Goal: Contribute content

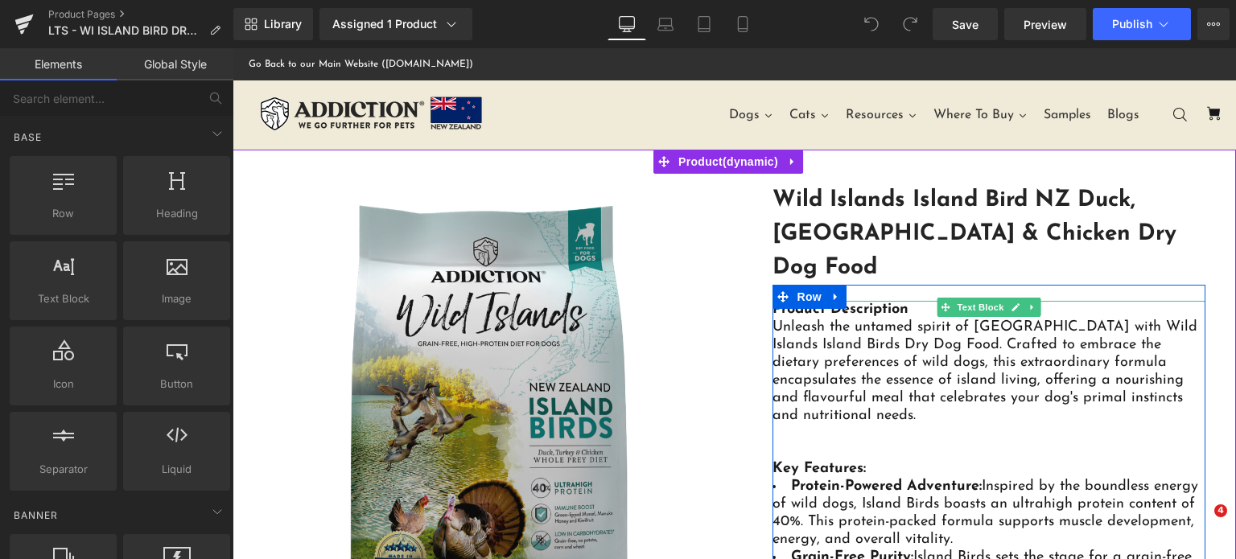
click at [883, 331] on div "Unleash the untamed spirit of [GEOGRAPHIC_DATA] with Wild Islands Island Birds …" at bounding box center [988, 372] width 433 height 106
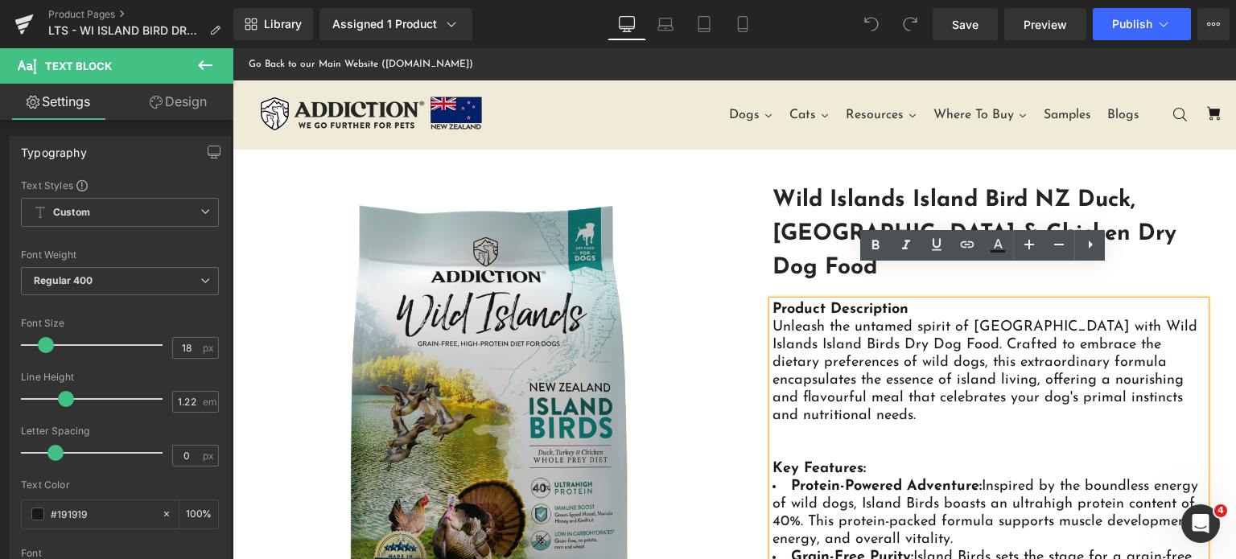
click at [843, 199] on link "Wild Islands Island Bird NZ Duck, [GEOGRAPHIC_DATA] & Chicken Dry Dog Food" at bounding box center [988, 233] width 433 height 101
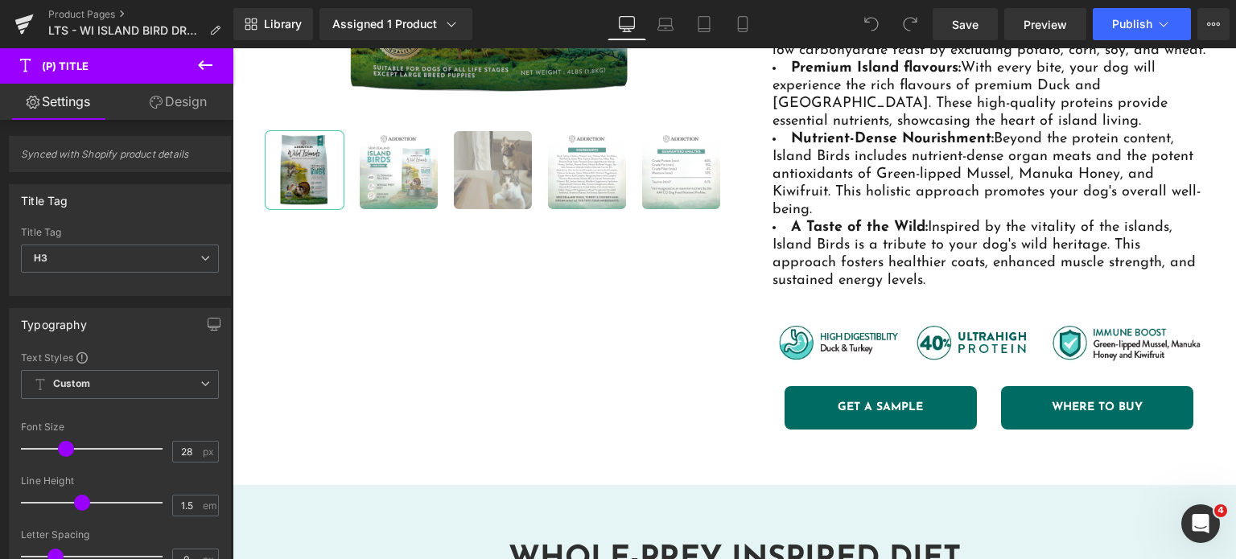
scroll to position [526, 0]
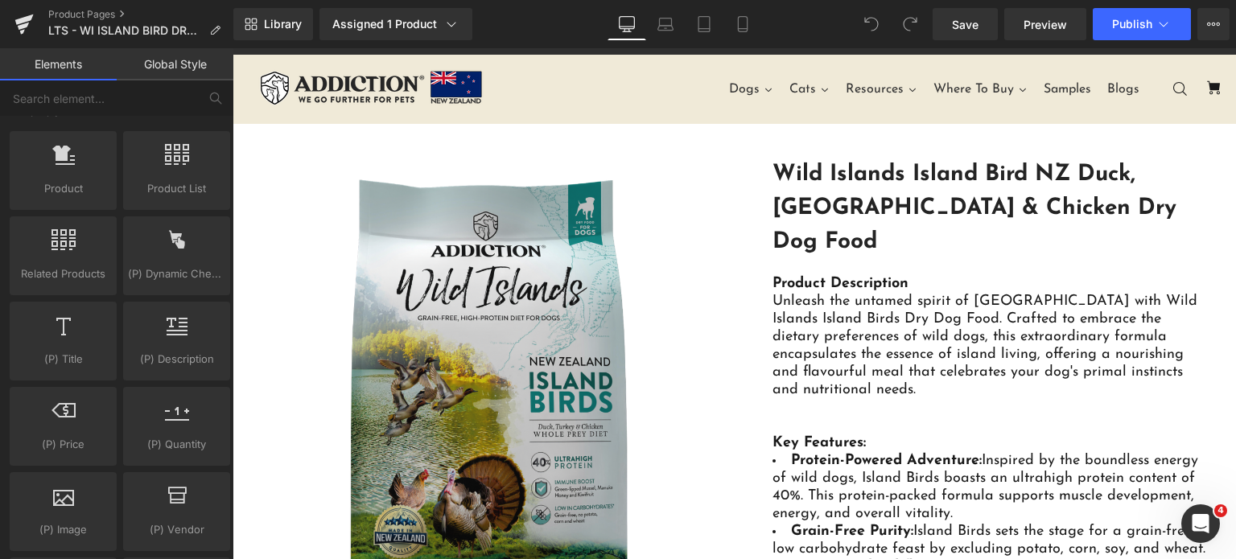
scroll to position [1393, 0]
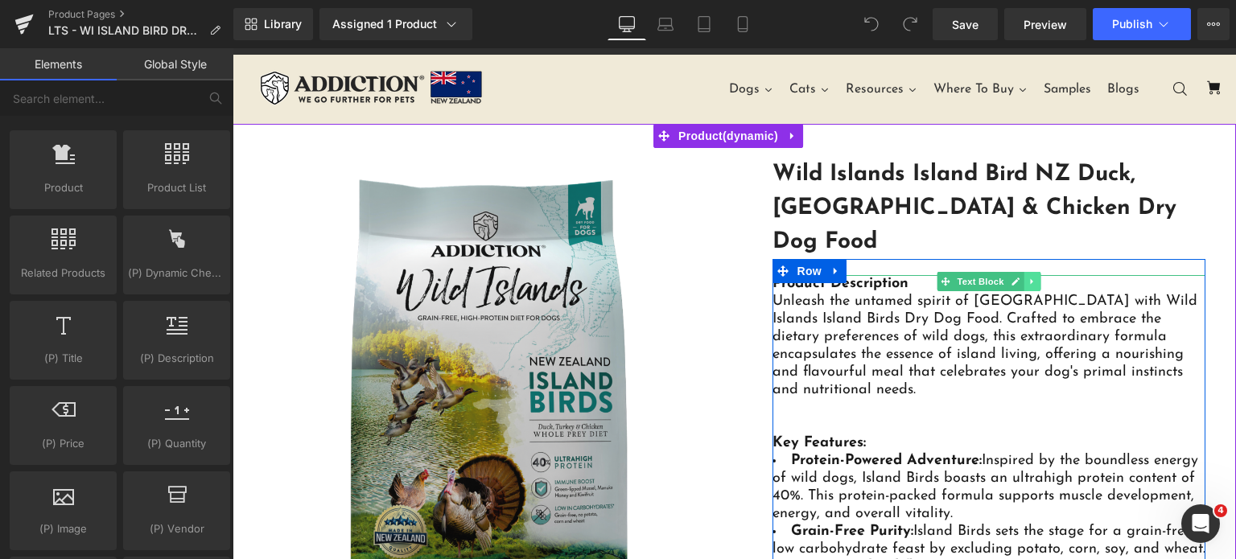
click at [1027, 277] on icon at bounding box center [1031, 282] width 9 height 10
click at [1035, 277] on icon at bounding box center [1039, 281] width 9 height 9
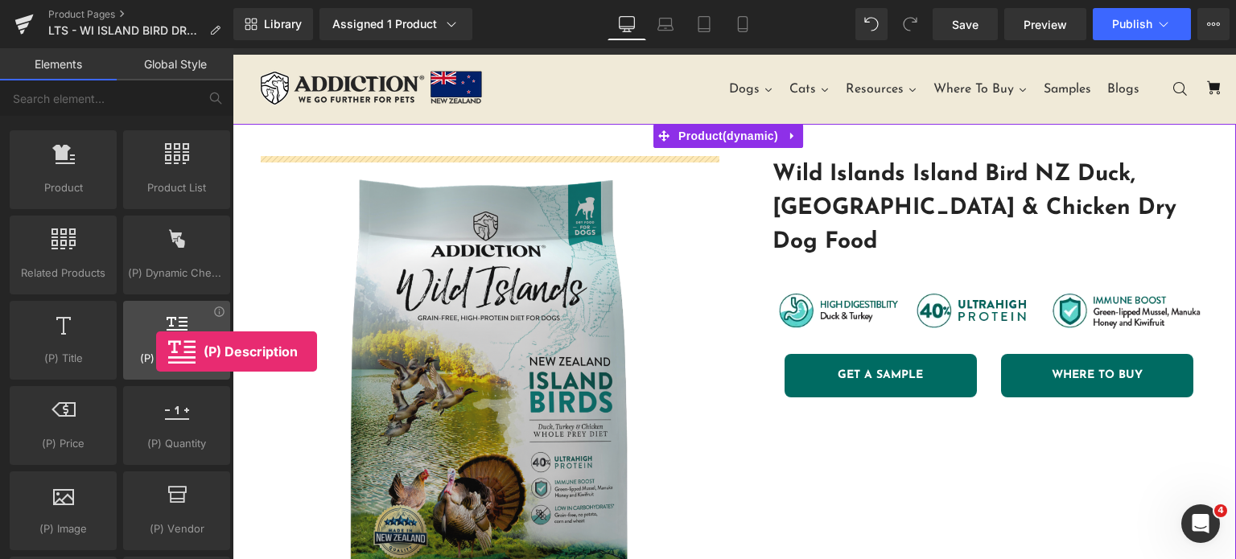
drag, startPoint x: 158, startPoint y: 331, endPoint x: 156, endPoint y: 352, distance: 20.2
click at [156, 352] on div "(P) Description products, goods, sells, descriptions, details" at bounding box center [176, 340] width 107 height 79
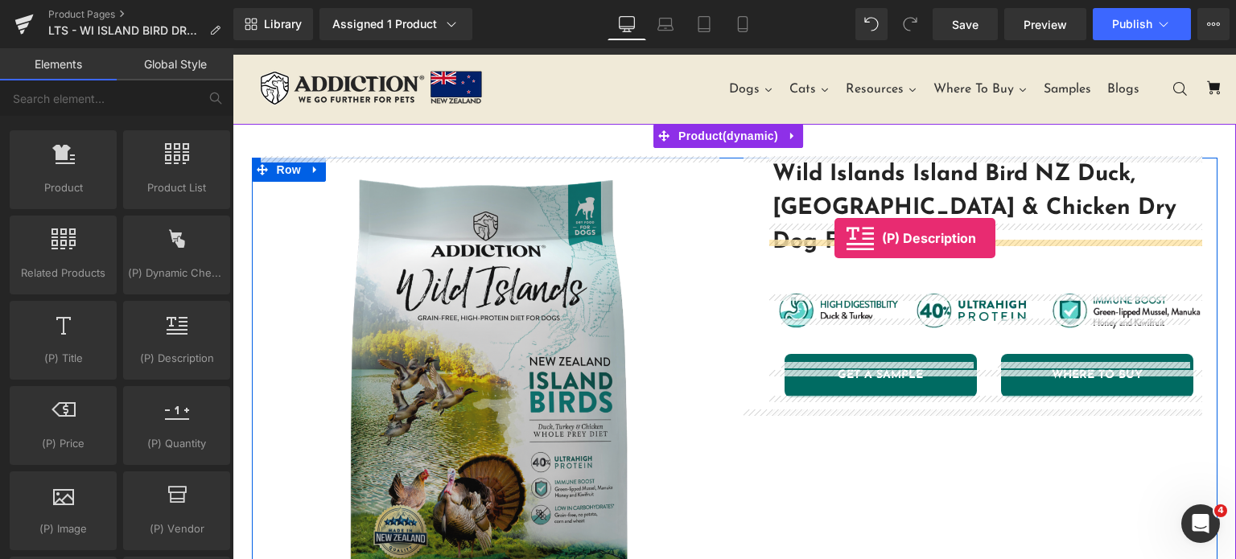
drag, startPoint x: 383, startPoint y: 412, endPoint x: 834, endPoint y: 238, distance: 483.6
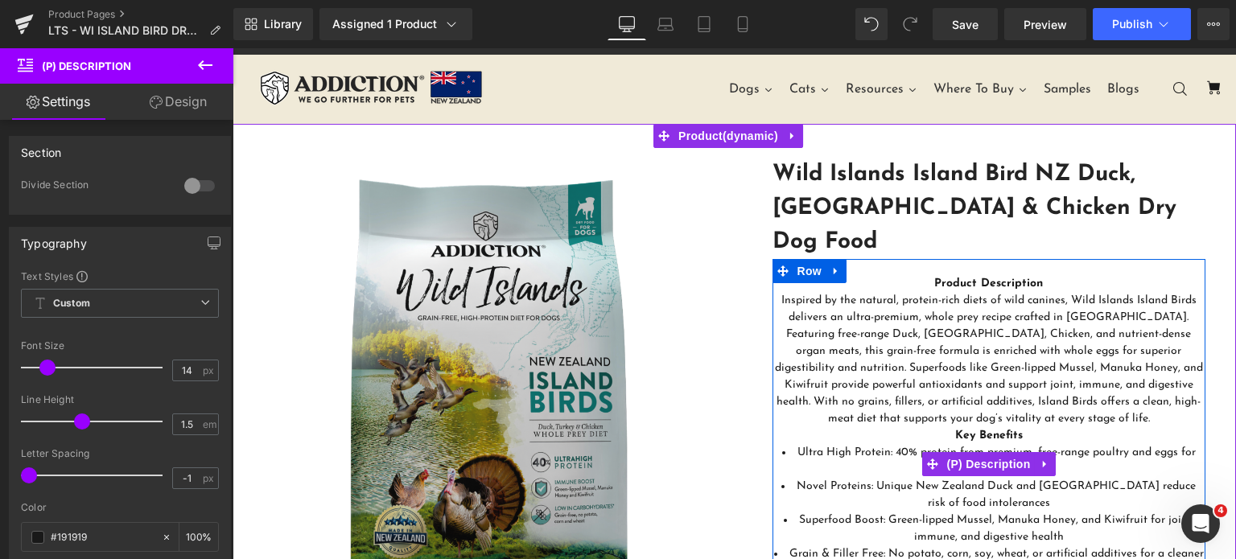
click at [895, 294] on span "Inspired by the natural, protein-rich diets of wild canines, Wild Islands Islan…" at bounding box center [989, 359] width 428 height 130
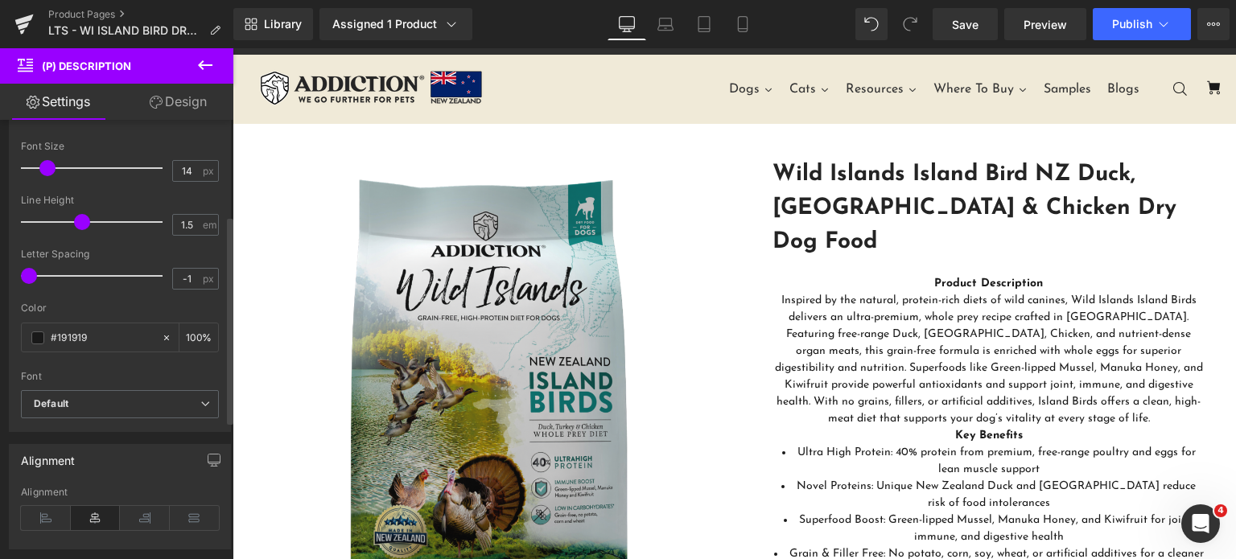
scroll to position [201, 0]
click at [42, 517] on icon at bounding box center [46, 516] width 50 height 24
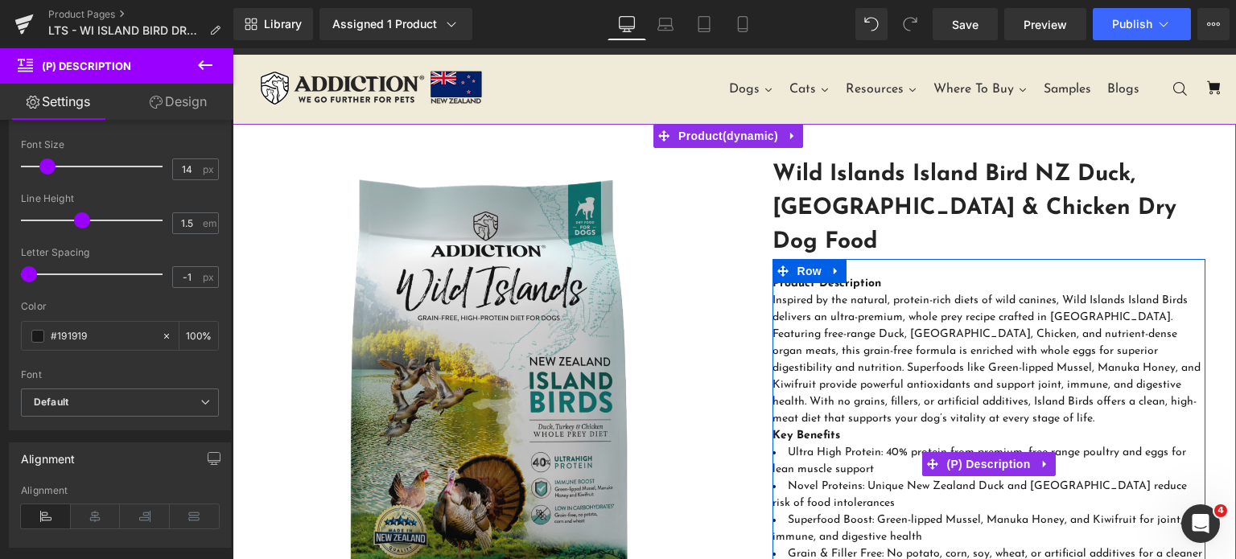
click at [826, 306] on div "Product Description Inspired by the natural, protein-rich diets of wild canines…" at bounding box center [988, 351] width 433 height 152
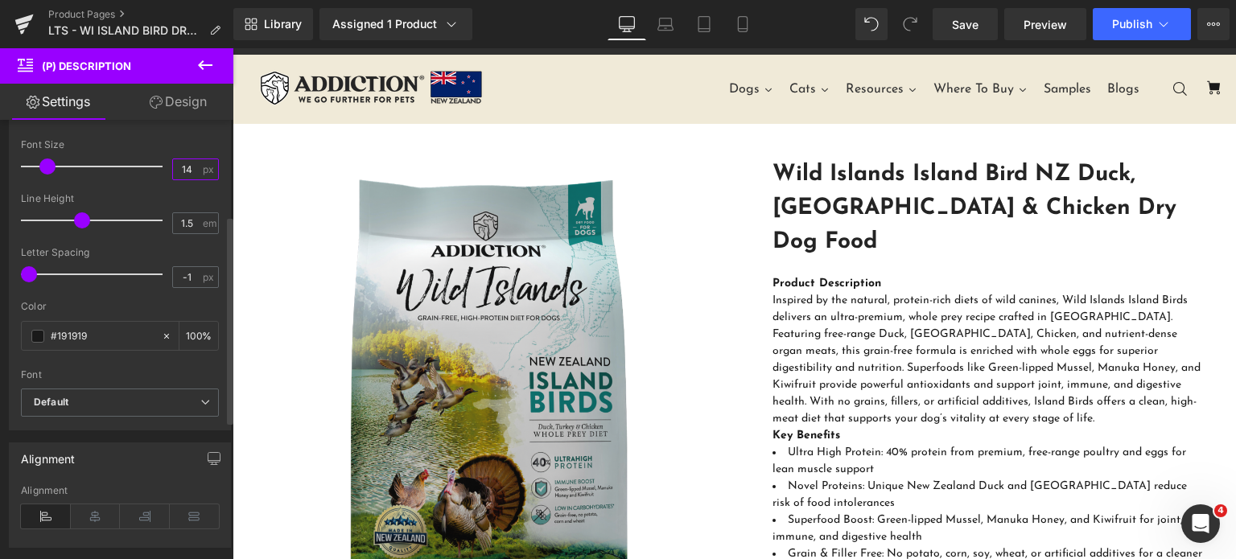
click at [187, 166] on input "14" at bounding box center [187, 169] width 28 height 20
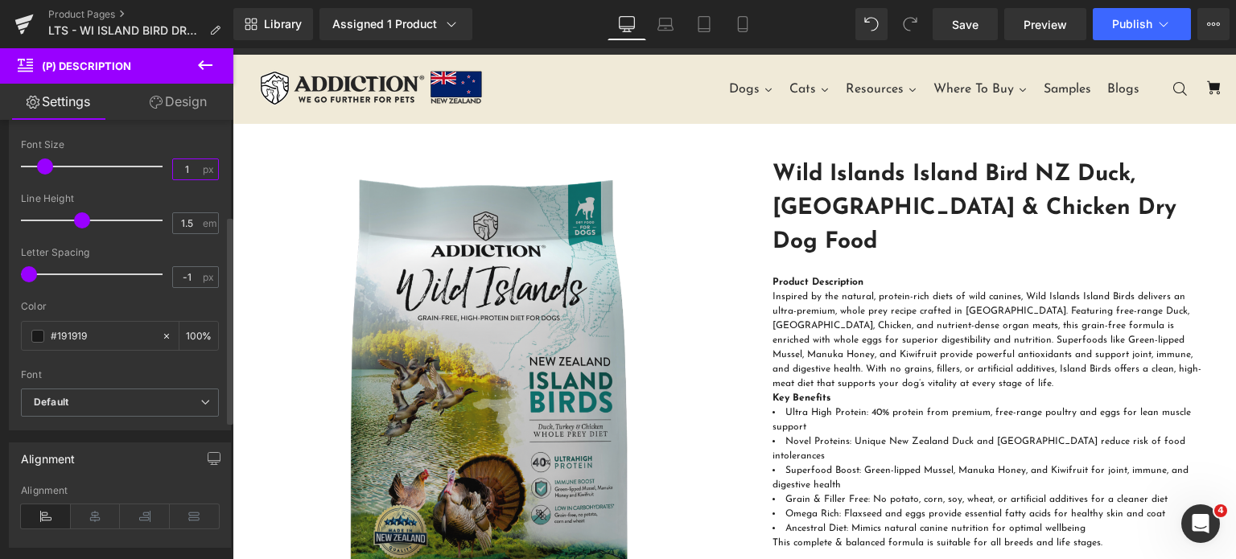
type input "2"
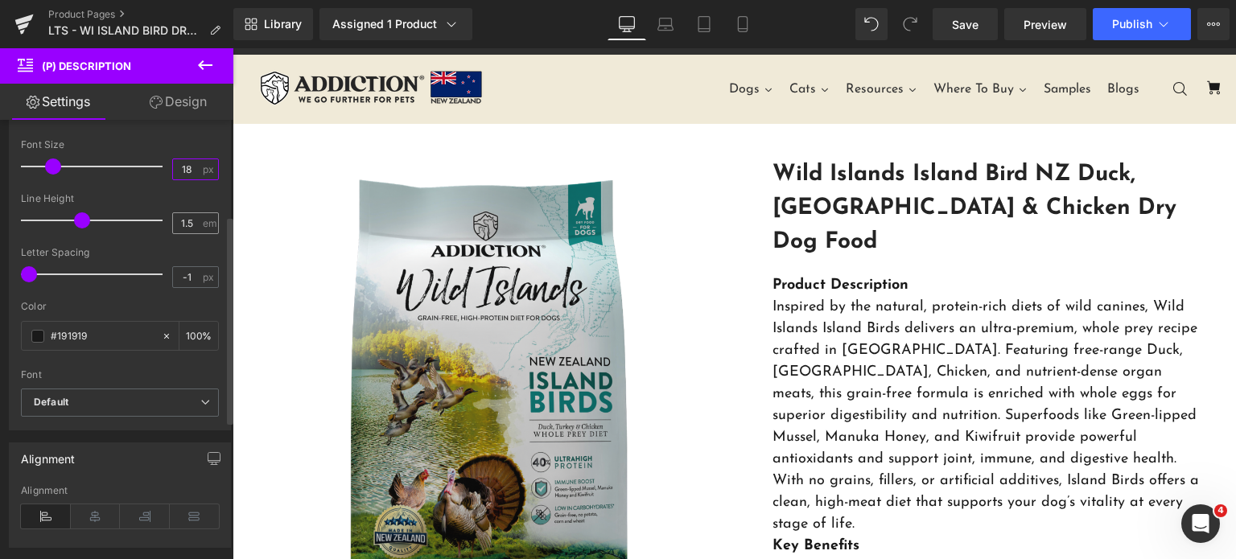
type input "18"
click at [187, 221] on input "1.5" at bounding box center [187, 223] width 28 height 20
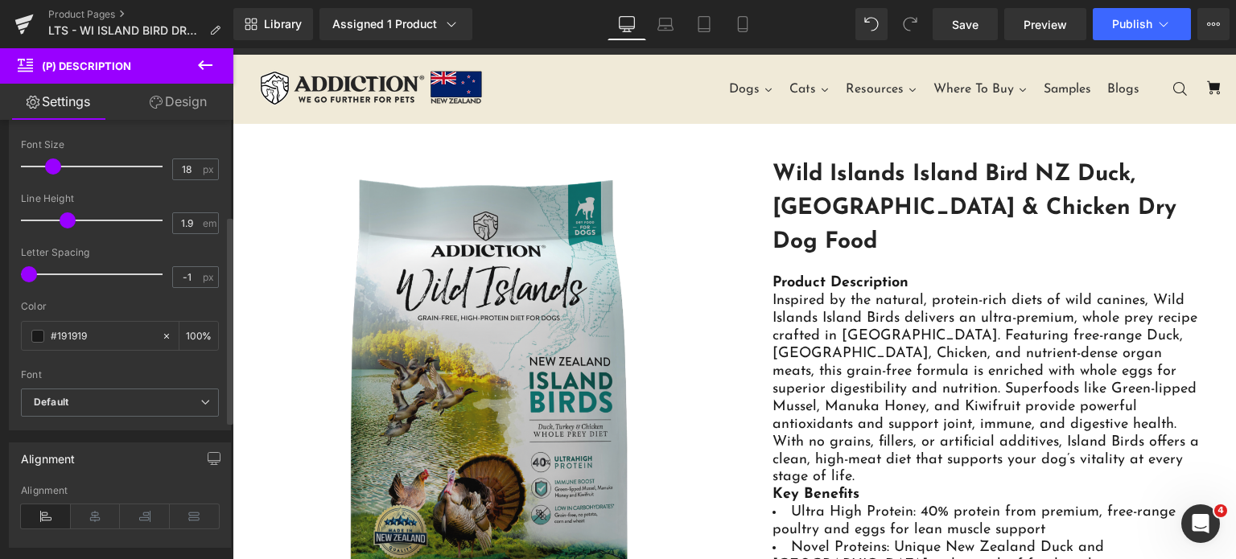
click at [98, 232] on div at bounding box center [96, 220] width 134 height 32
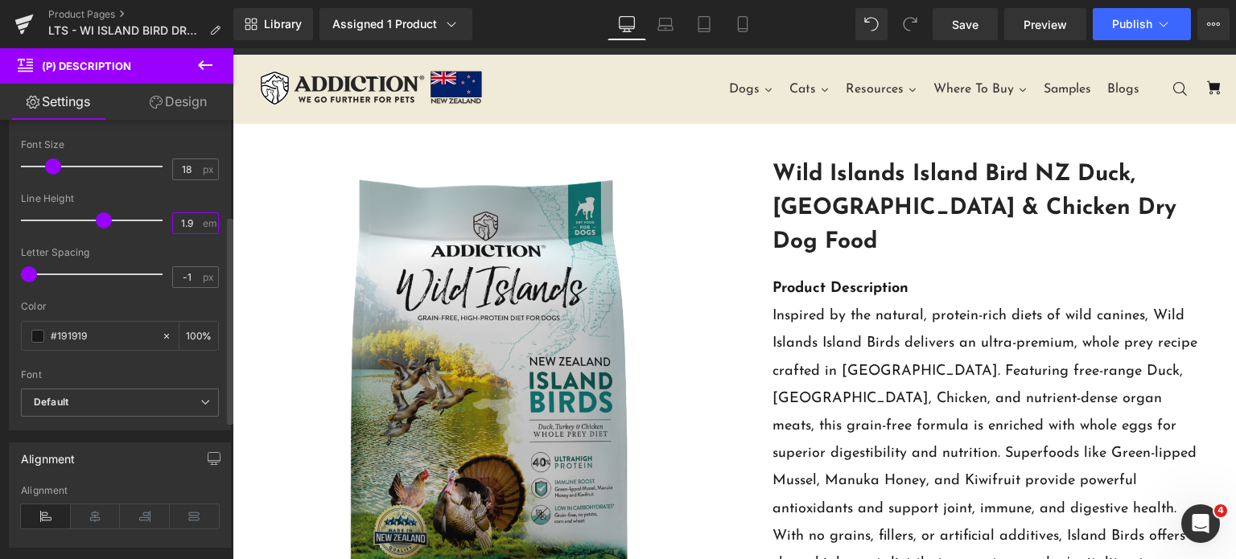
click at [183, 229] on input "1.9" at bounding box center [187, 223] width 28 height 20
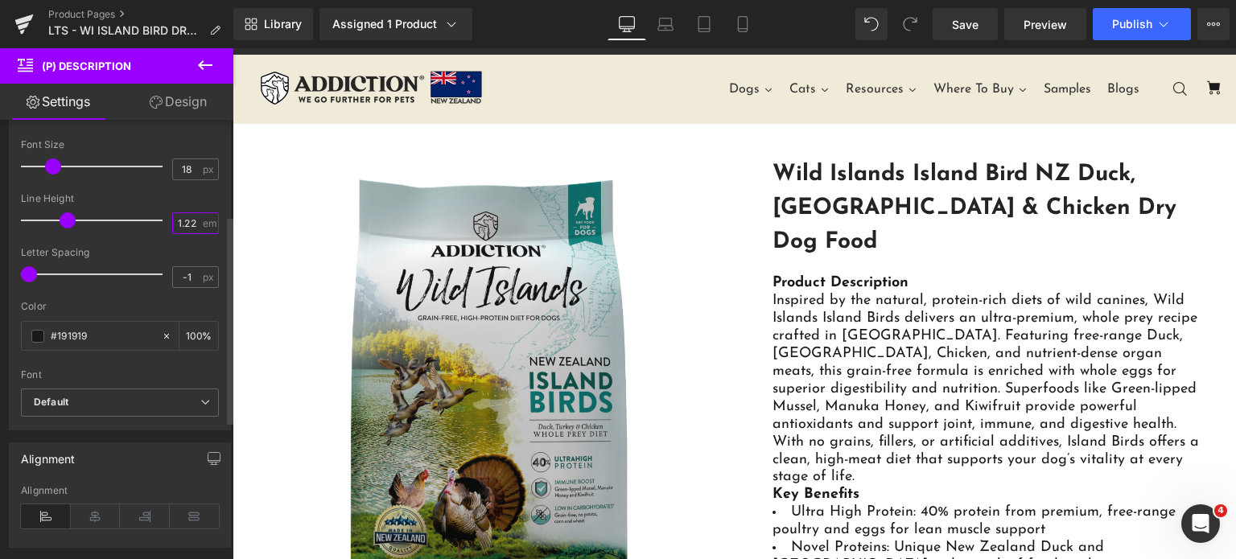
type input "1.22"
click at [154, 247] on div "Letter Spacing" at bounding box center [120, 252] width 198 height 11
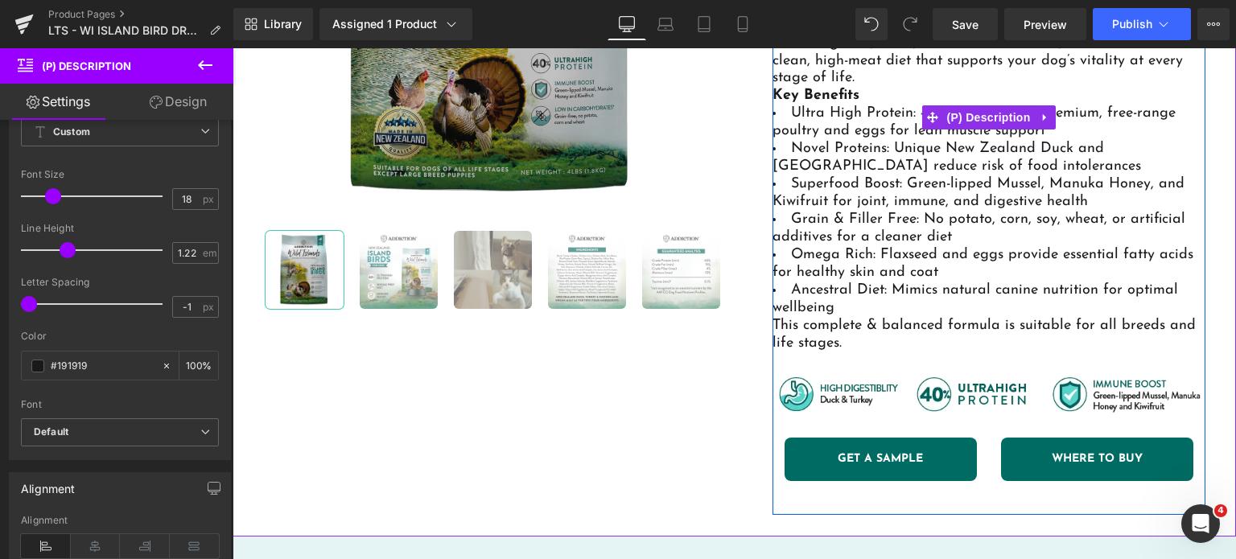
scroll to position [439, 0]
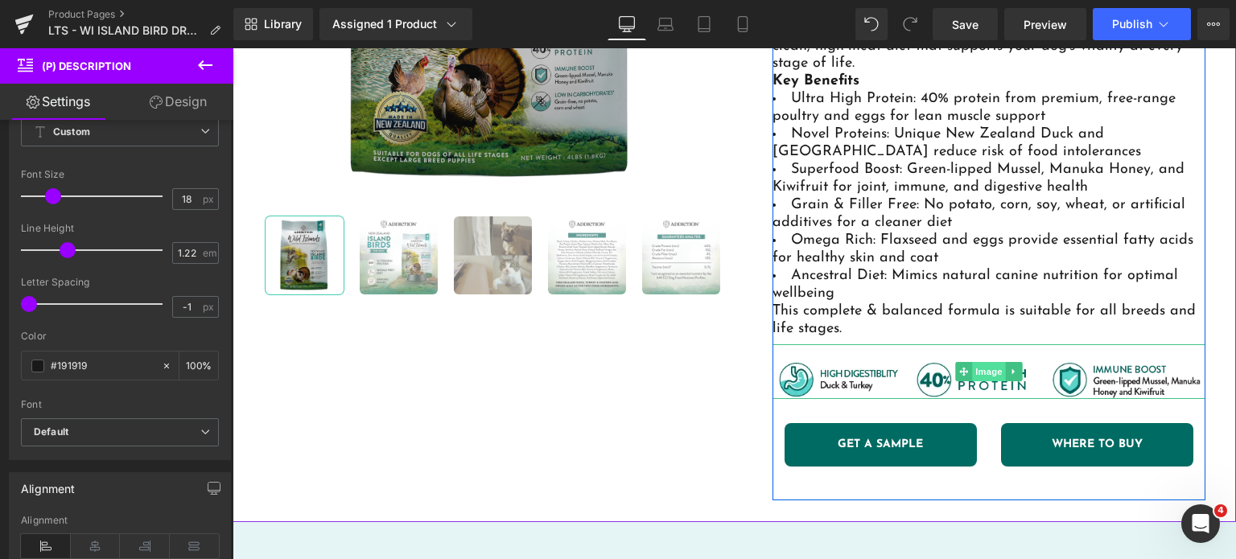
click at [993, 362] on span "Image" at bounding box center [989, 371] width 34 height 19
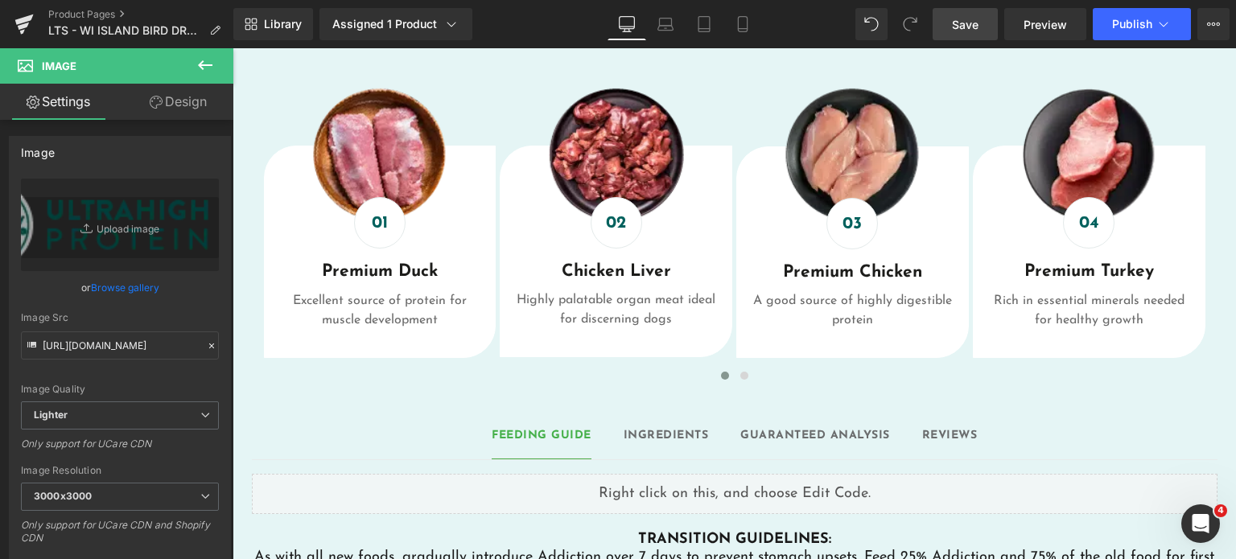
scroll to position [861, 0]
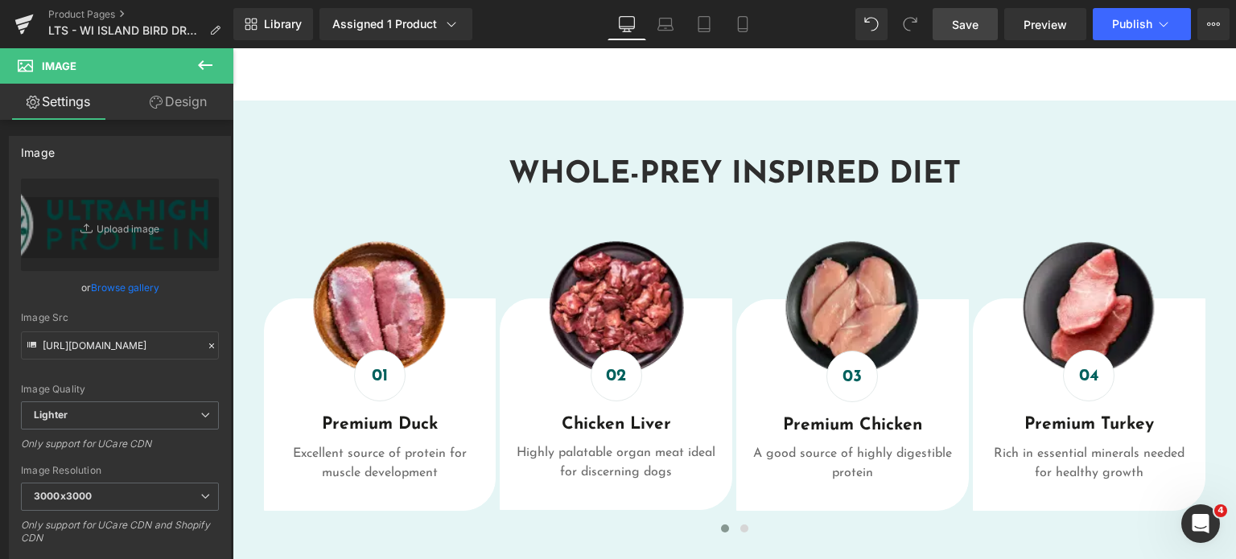
click at [959, 35] on link "Save" at bounding box center [964, 24] width 65 height 32
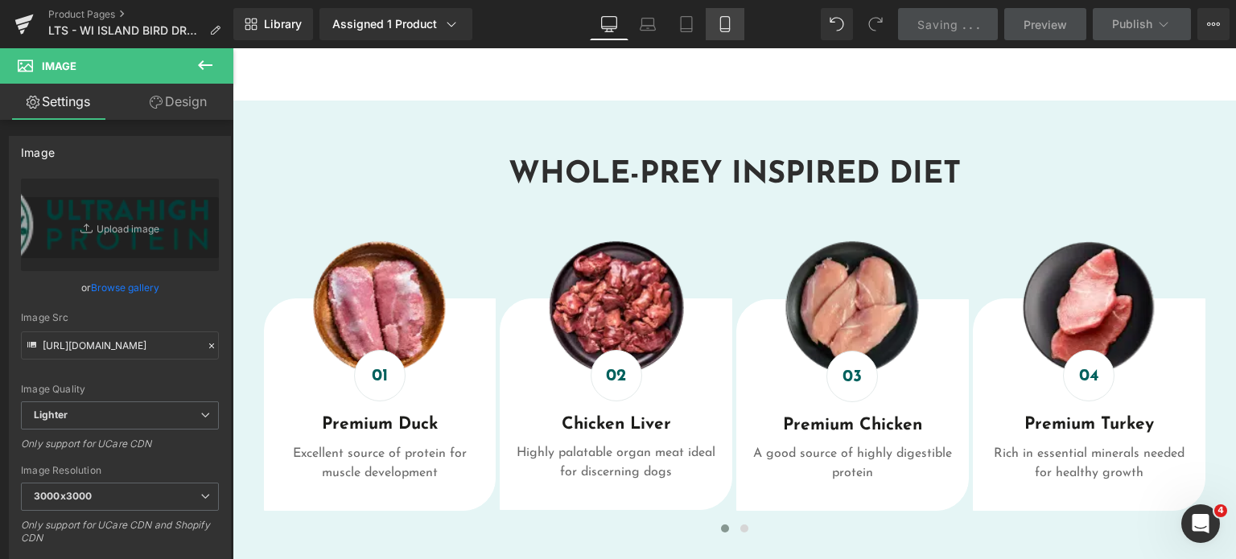
click at [721, 26] on icon at bounding box center [725, 24] width 9 height 15
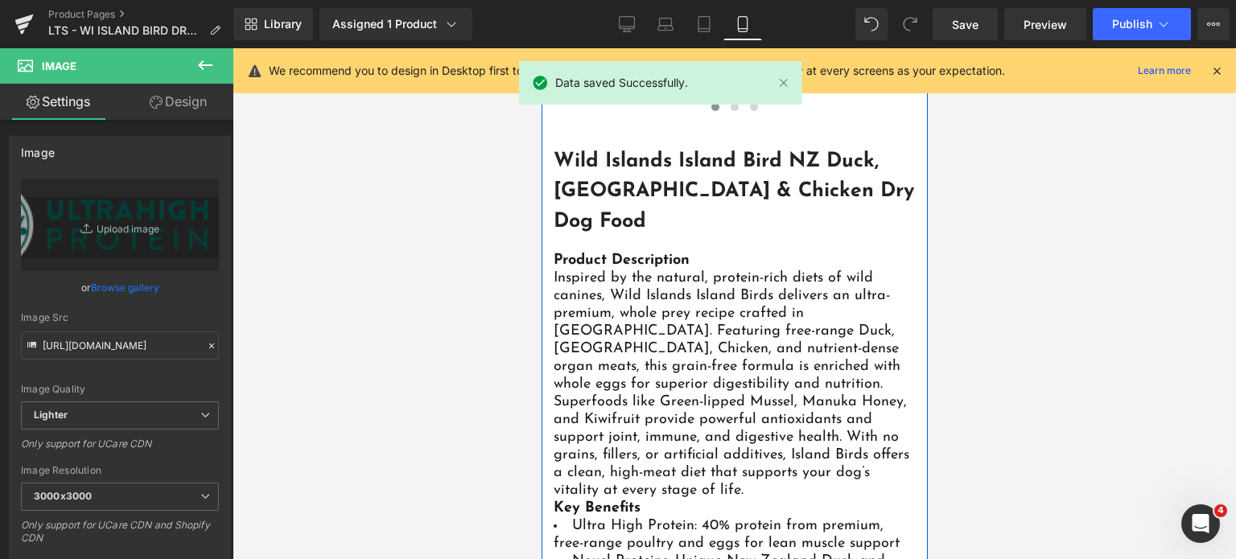
scroll to position [491, 0]
click at [744, 251] on div "Product Description Inspired by the natural, protein-rich diets of wild canines…" at bounding box center [734, 374] width 362 height 247
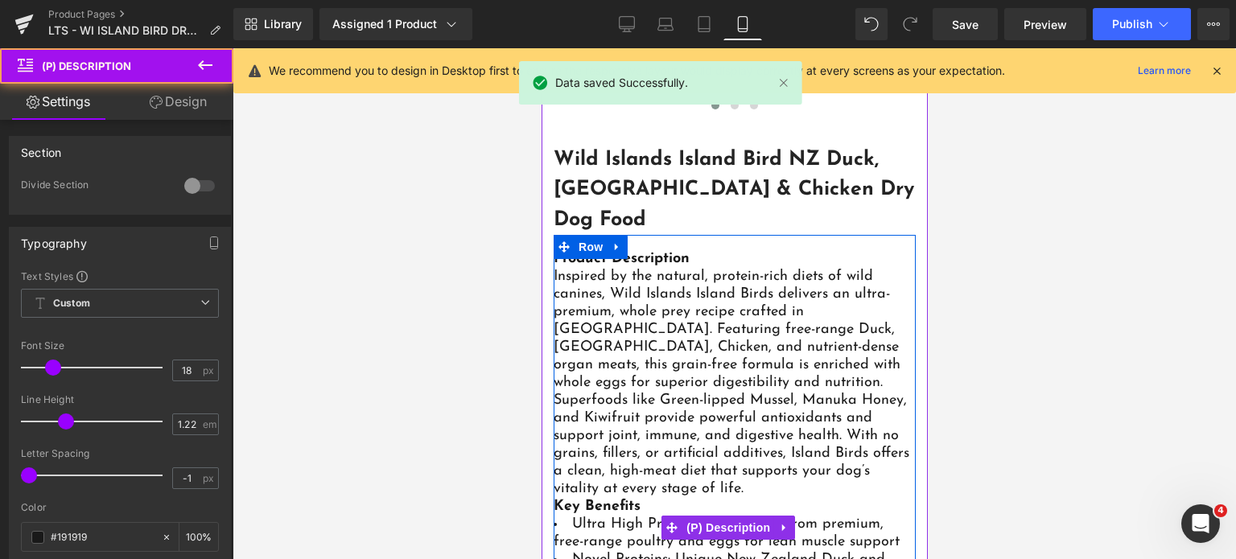
click at [720, 306] on span "Inspired by the natural, protein-rich diets of wild canines, Wild Islands Islan…" at bounding box center [731, 382] width 356 height 226
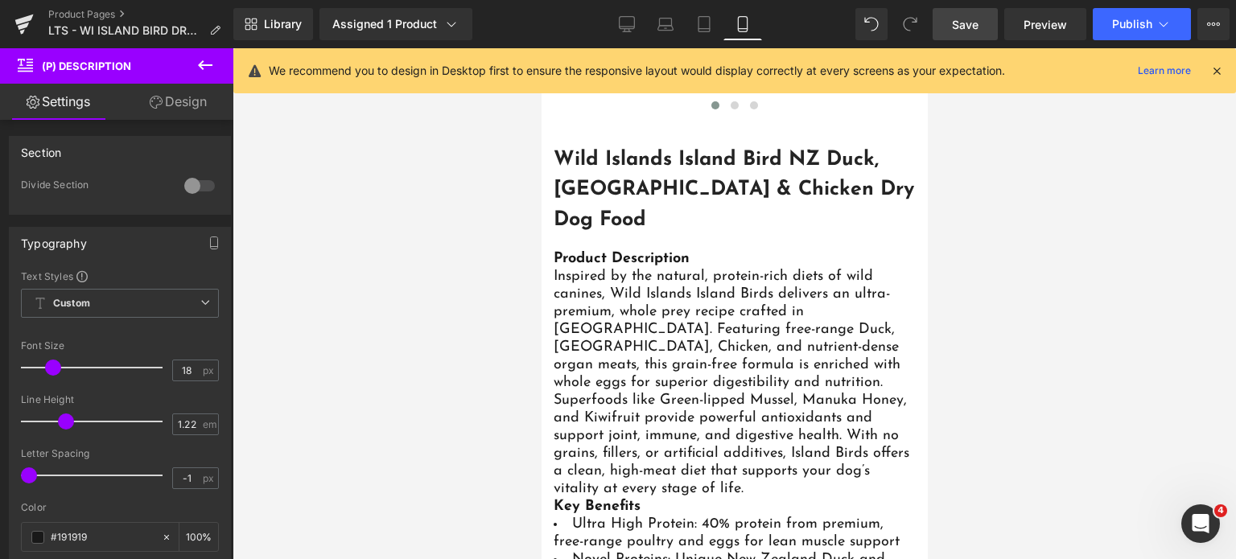
click at [949, 28] on link "Save" at bounding box center [964, 24] width 65 height 32
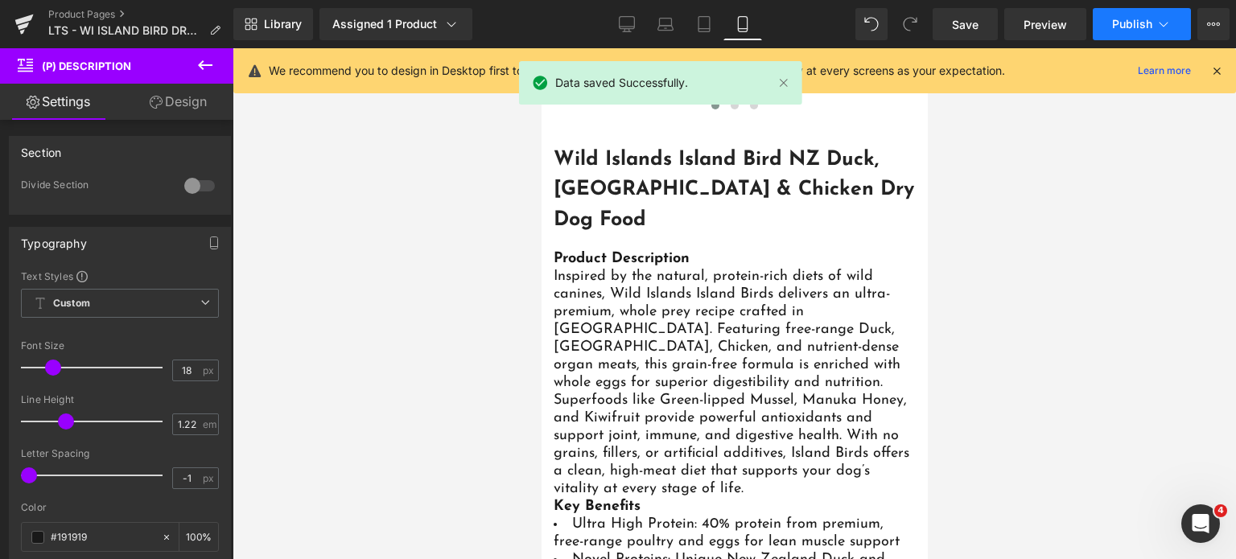
click at [1123, 24] on span "Publish" at bounding box center [1132, 24] width 40 height 13
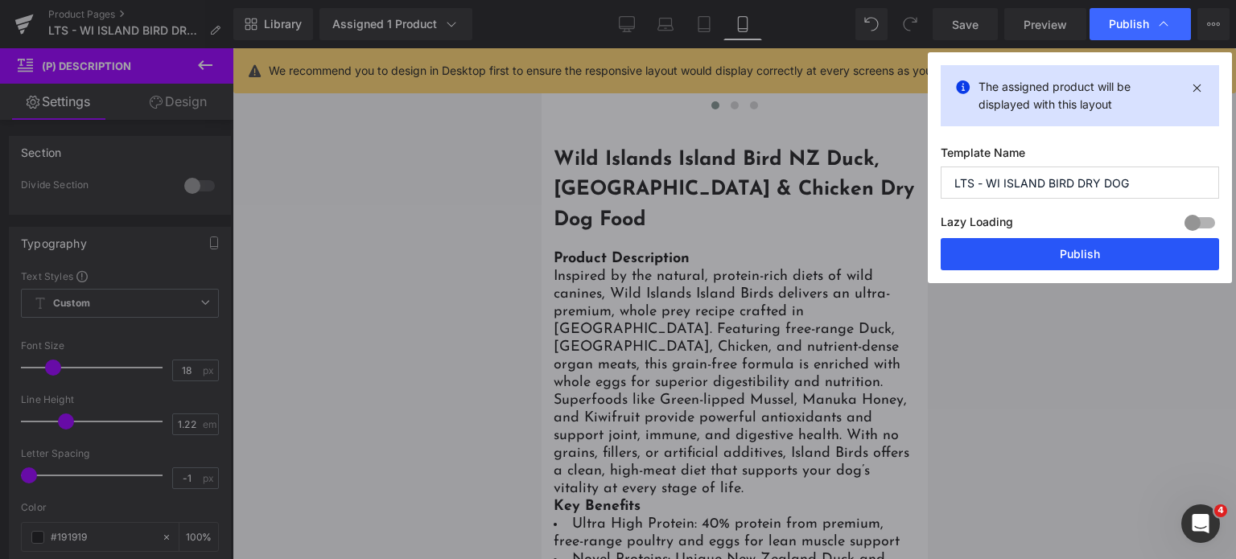
drag, startPoint x: 1039, startPoint y: 241, endPoint x: 33, endPoint y: 400, distance: 1018.8
click at [0, 0] on button "Publish" at bounding box center [0, 0] width 0 height 0
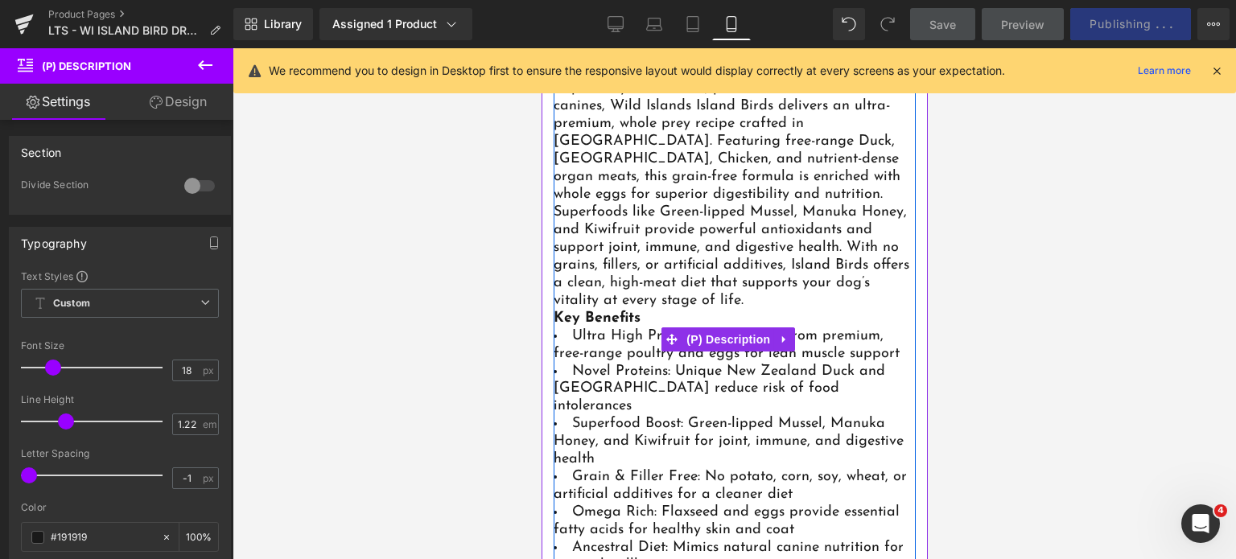
scroll to position [679, 0]
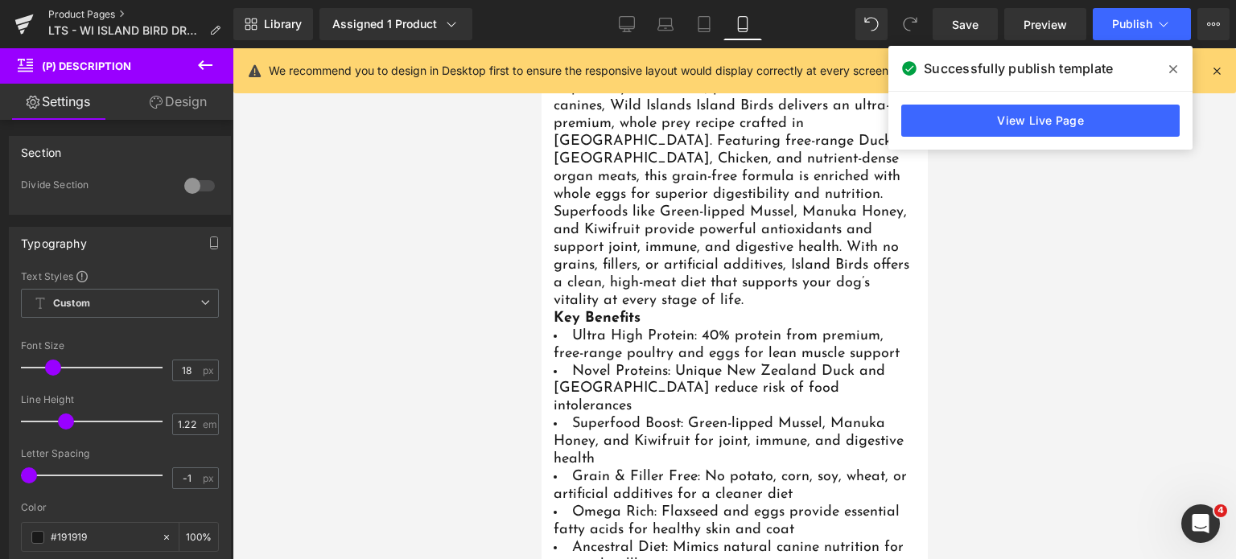
click at [83, 15] on link "Product Pages" at bounding box center [140, 14] width 185 height 13
